Goal: Information Seeking & Learning: Learn about a topic

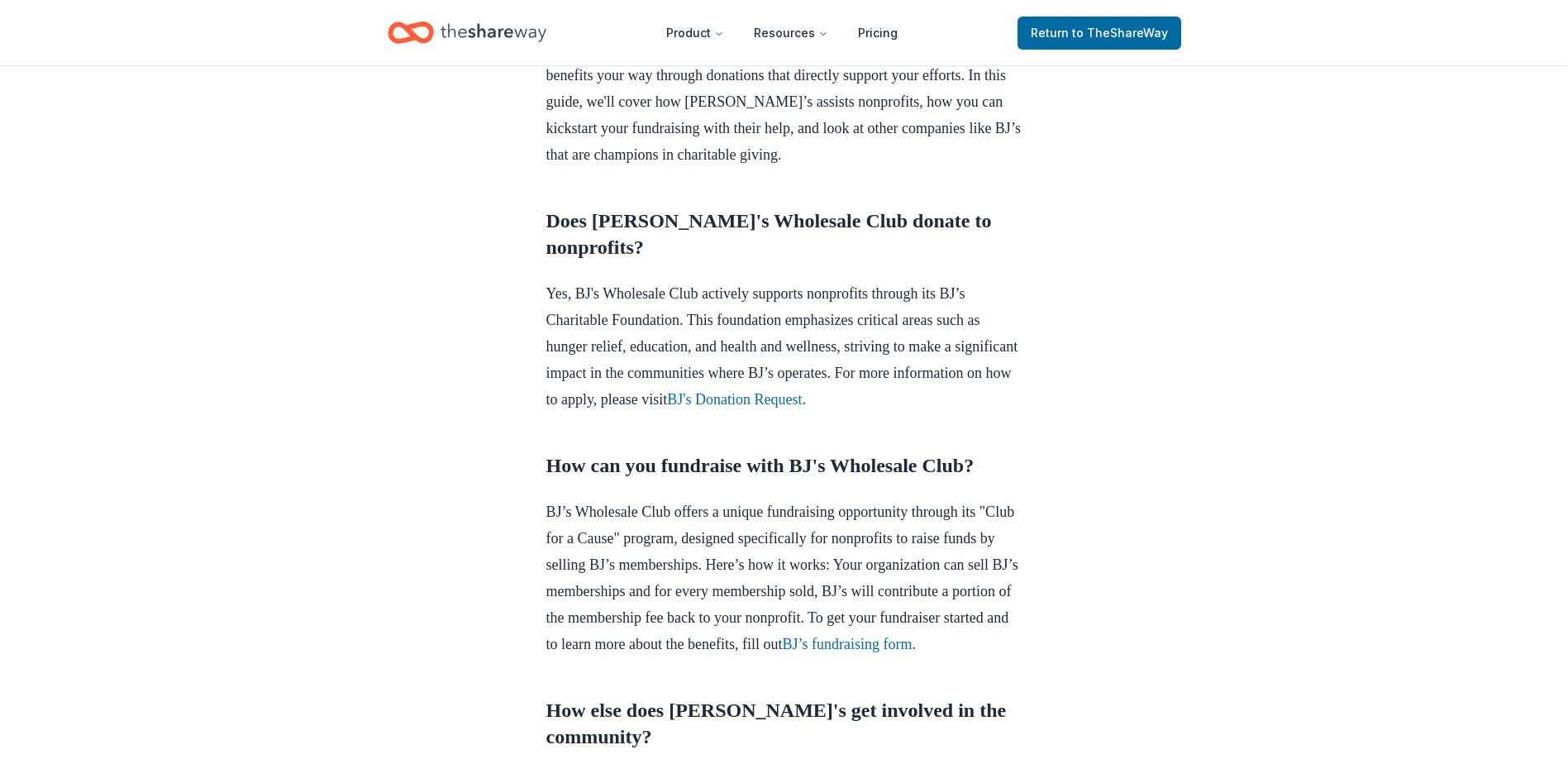
scroll to position [711, 0]
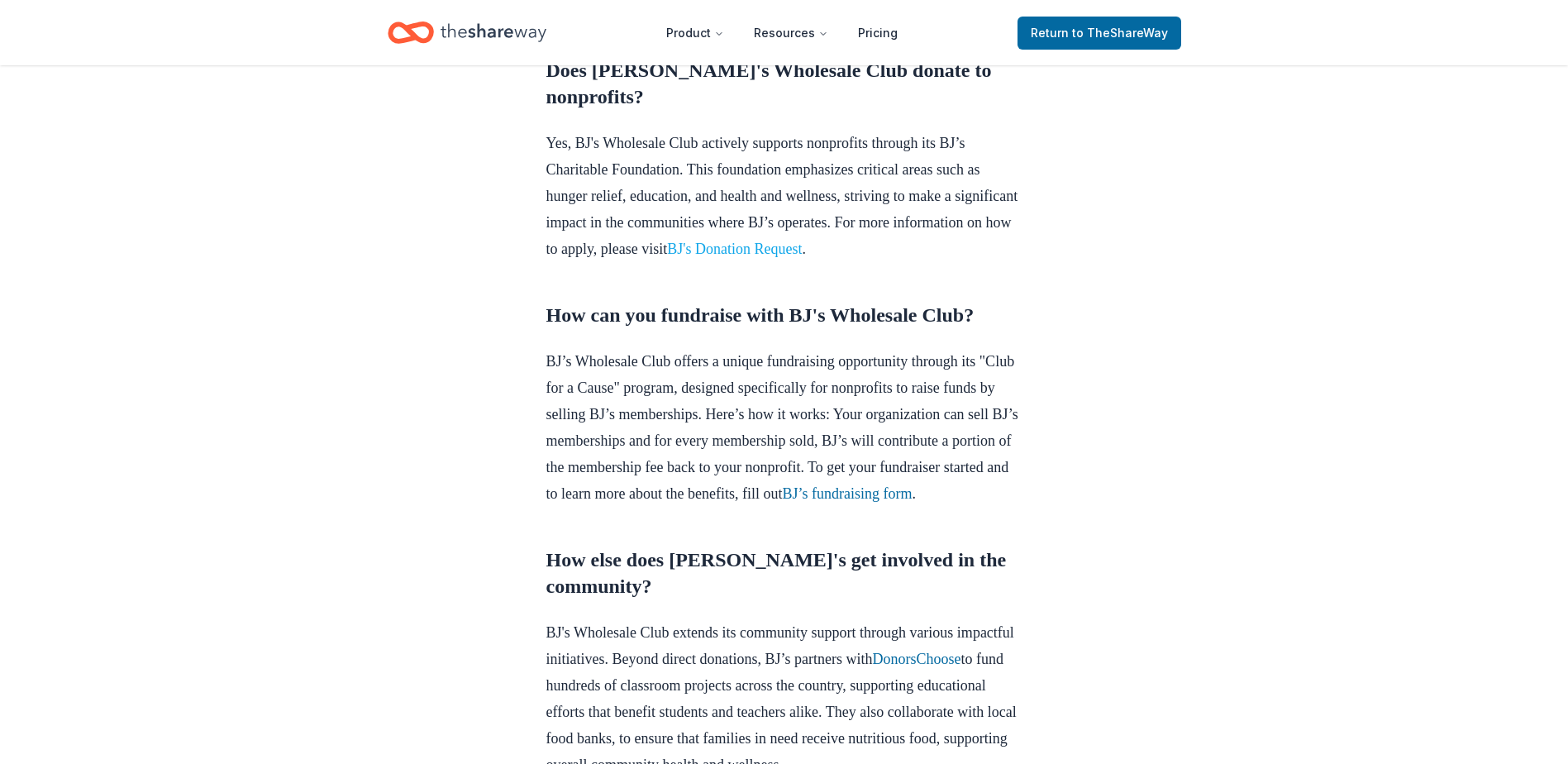
click at [802, 257] on link "BJ's Donation Request" at bounding box center [733, 249] width 134 height 16
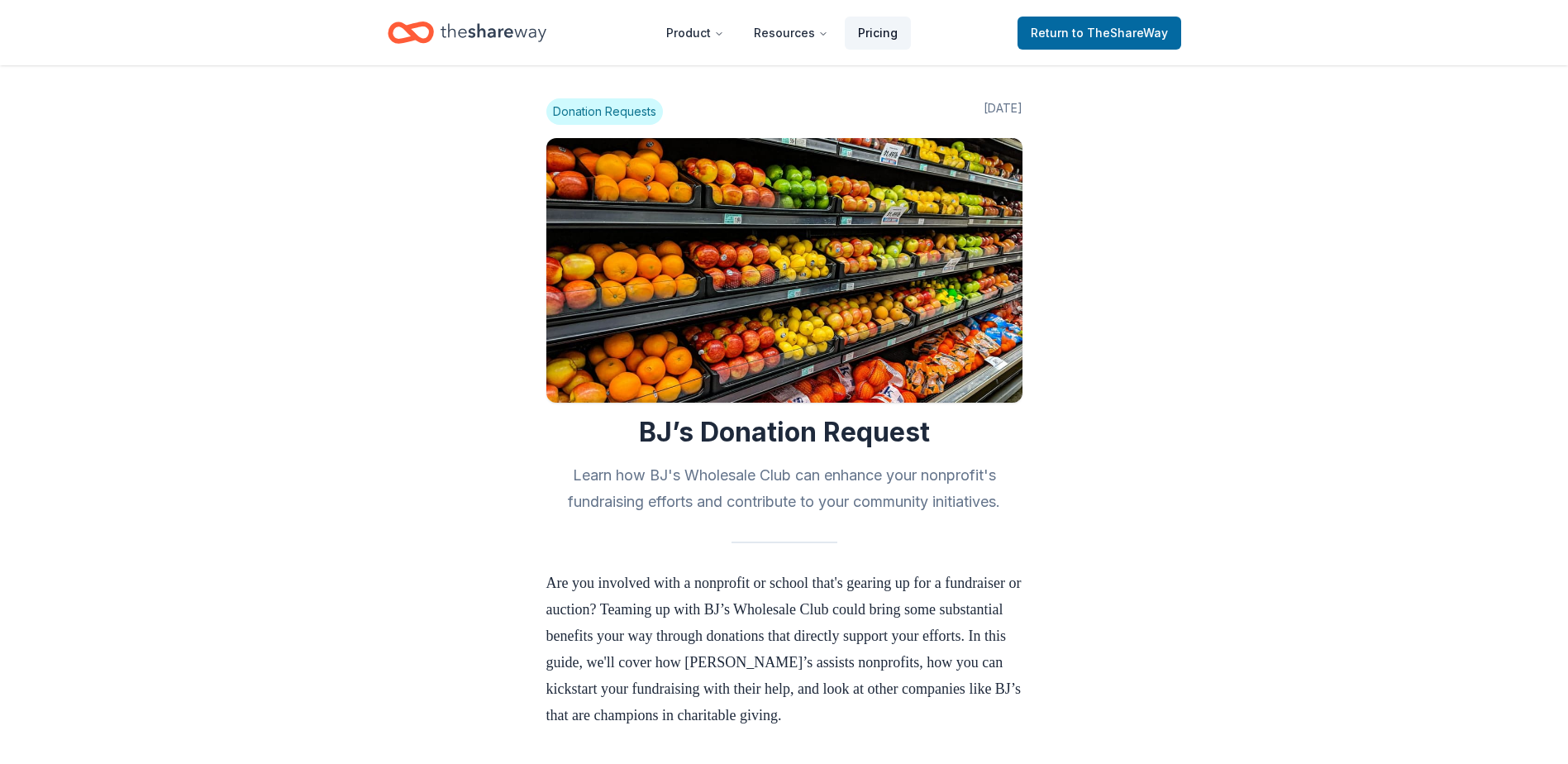
click at [884, 32] on link "Pricing" at bounding box center [877, 32] width 66 height 33
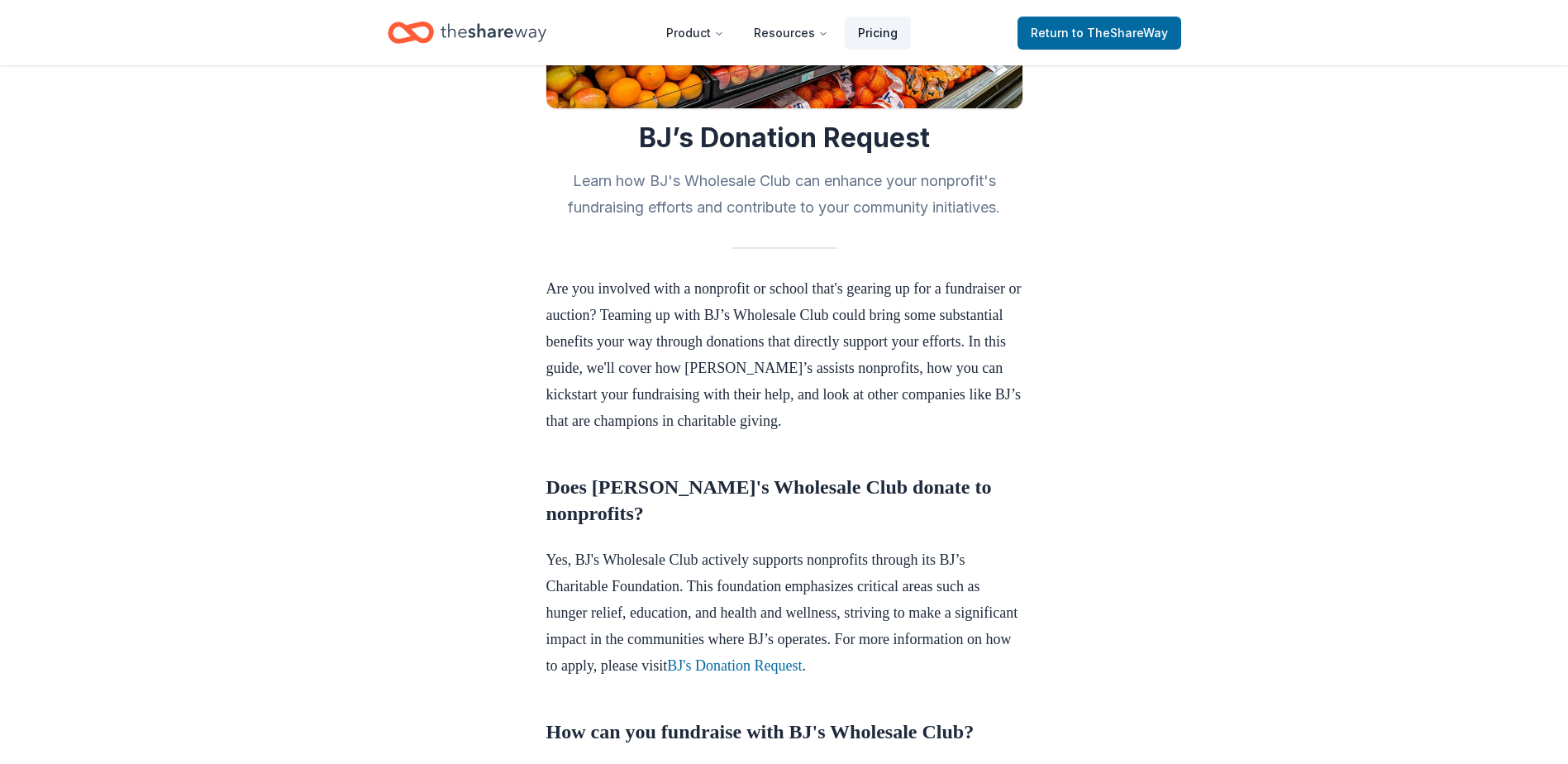
scroll to position [759, 0]
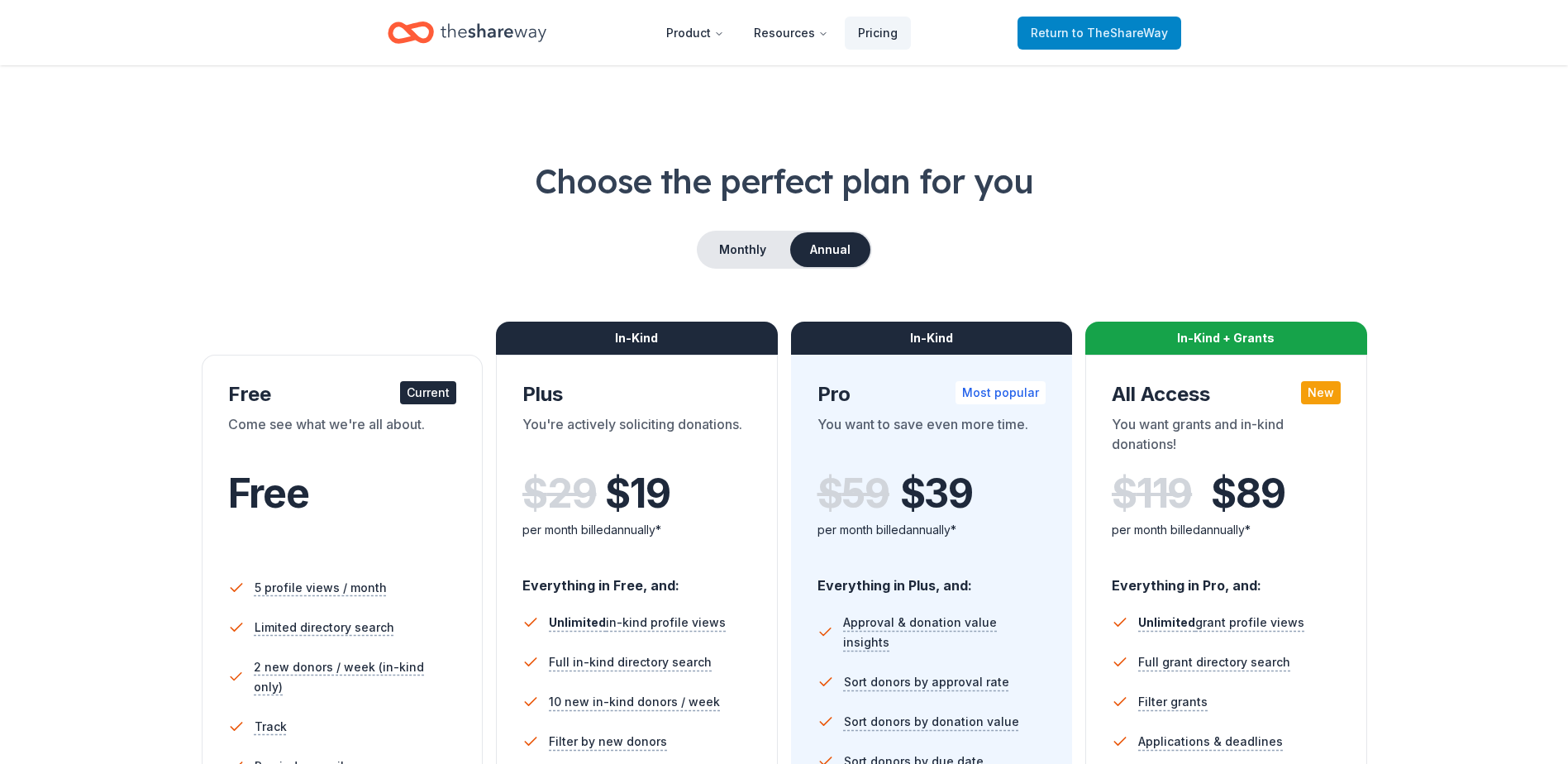
click at [1063, 32] on span "Return to TheShareWay" at bounding box center [1100, 33] width 137 height 20
click at [775, 235] on button "Monthly" at bounding box center [742, 249] width 88 height 34
